Goal: Obtain resource: Download file/media

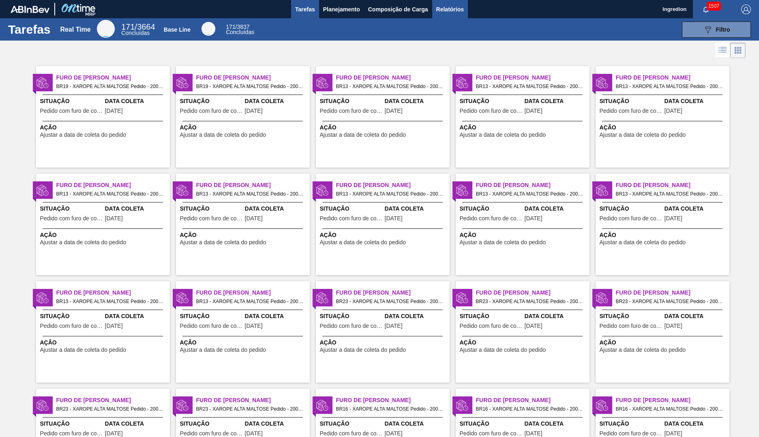
click at [449, 9] on span "Relatórios" at bounding box center [450, 9] width 28 height 10
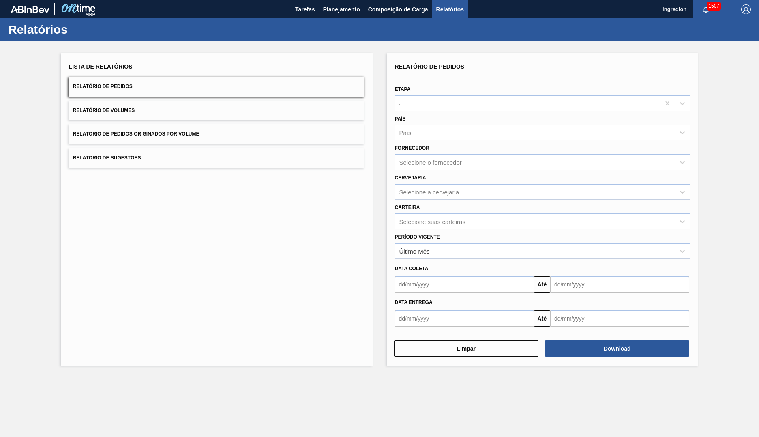
type input "Aguardando Faturamento"
type input "Xarope"
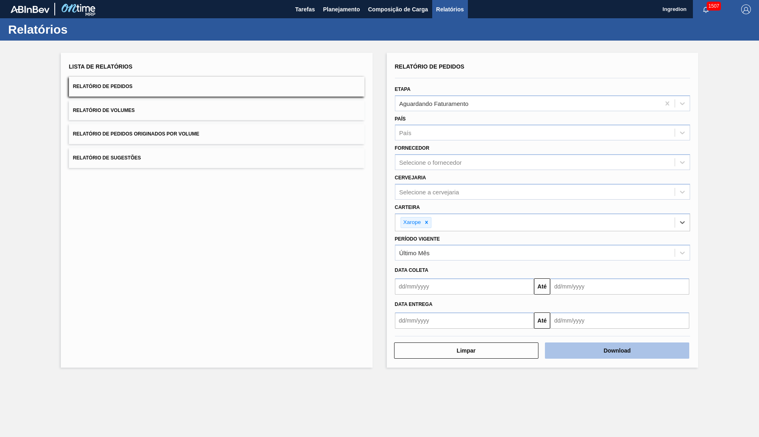
click at [617, 350] on button "Download" at bounding box center [617, 350] width 144 height 16
